Goal: Check status: Check status

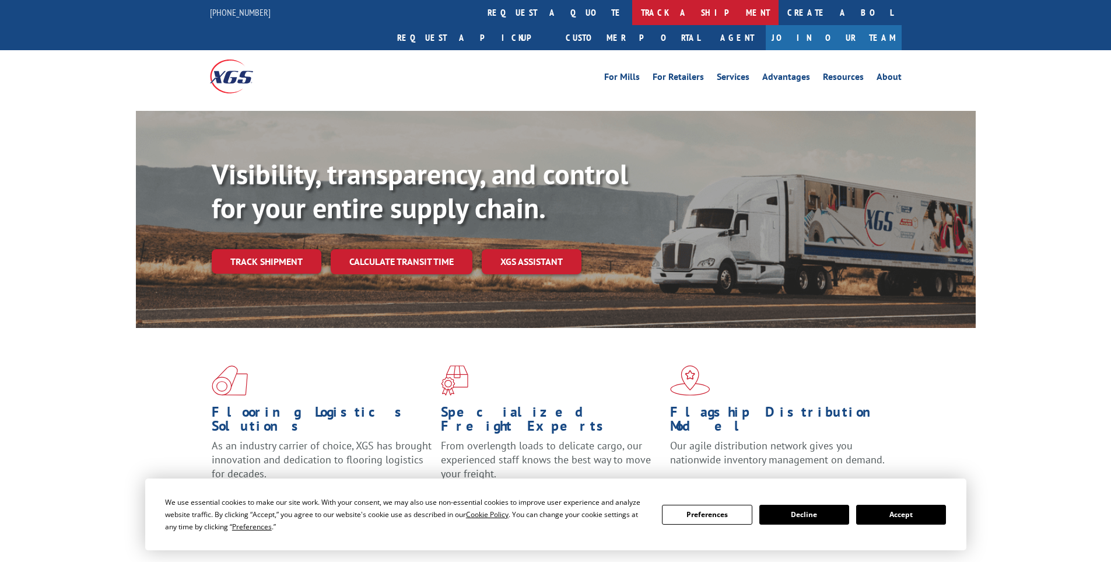
click at [632, 19] on link "track a shipment" at bounding box center [705, 12] width 146 height 25
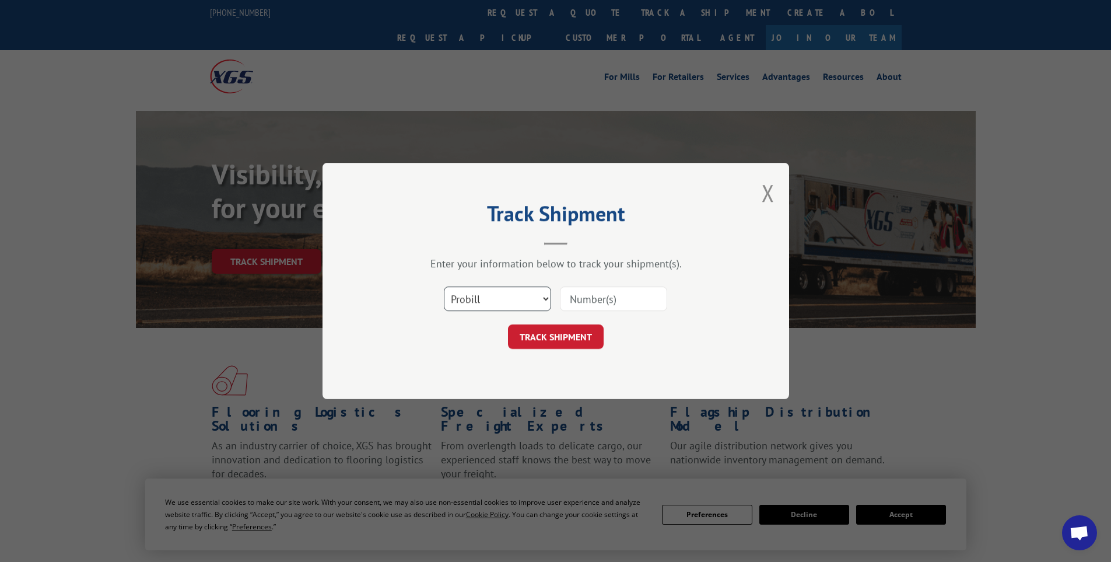
click at [469, 297] on select "Select category... Probill BOL PO" at bounding box center [497, 298] width 107 height 24
select select "bol"
click at [444, 286] on select "Select category... Probill BOL PO" at bounding box center [497, 298] width 107 height 24
click at [591, 291] on input at bounding box center [613, 298] width 107 height 24
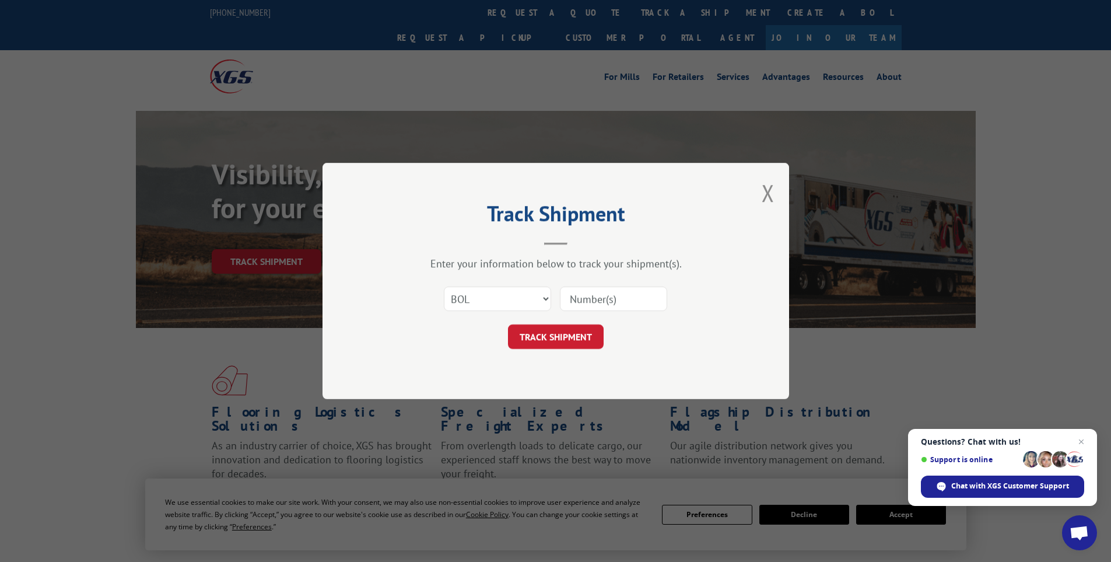
paste input "472705"
type input "472705"
click at [508, 324] on button "TRACK SHIPMENT" at bounding box center [556, 336] width 96 height 24
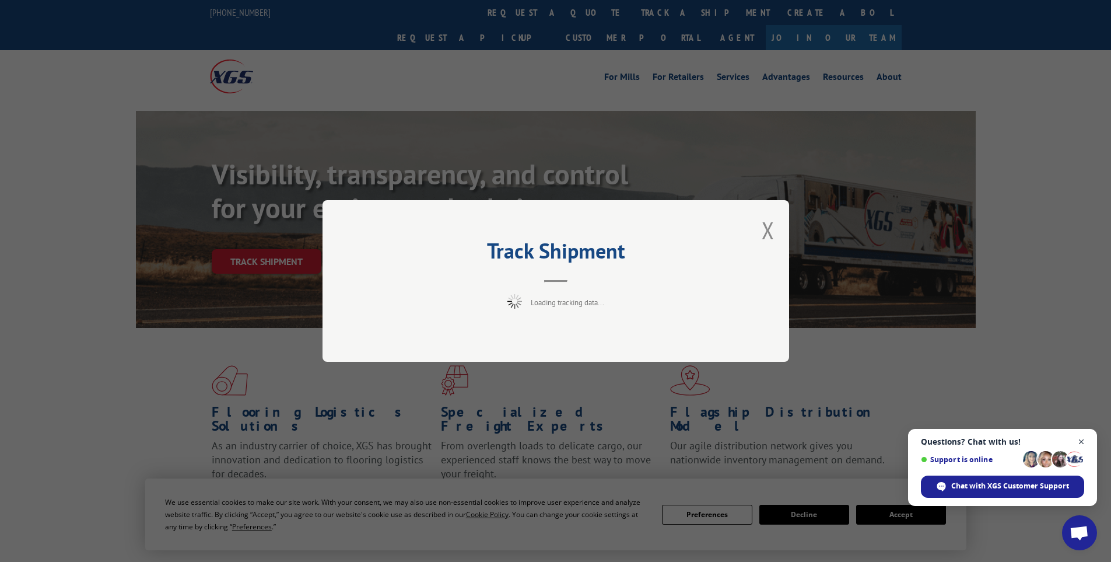
click at [1085, 441] on span "Close chat" at bounding box center [1081, 442] width 15 height 15
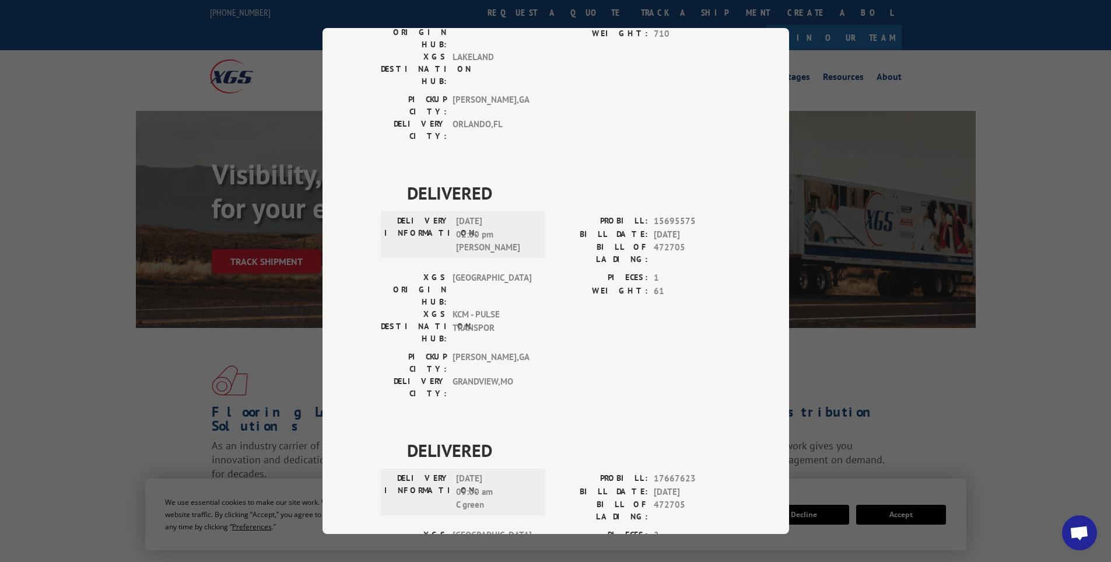
scroll to position [209, 0]
